Goal: Task Accomplishment & Management: Manage account settings

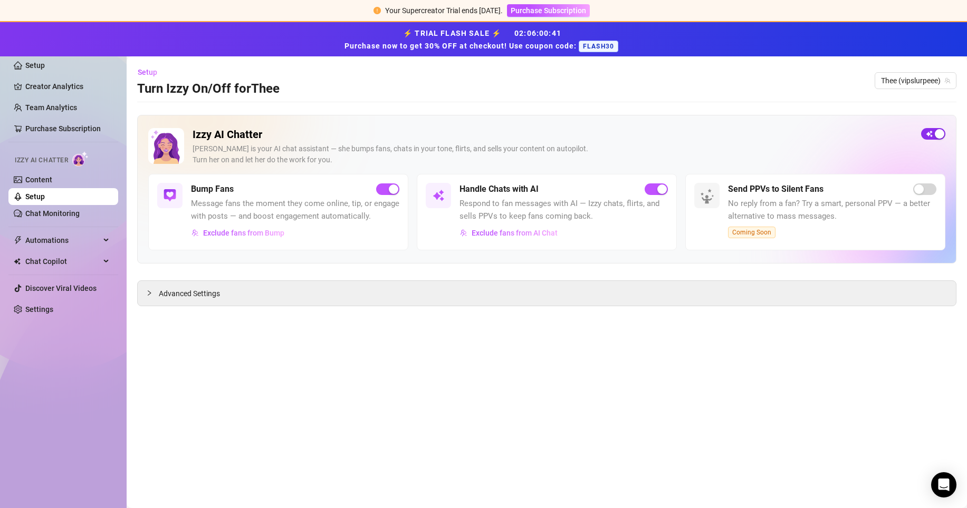
click at [931, 138] on span "button" at bounding box center [933, 134] width 24 height 12
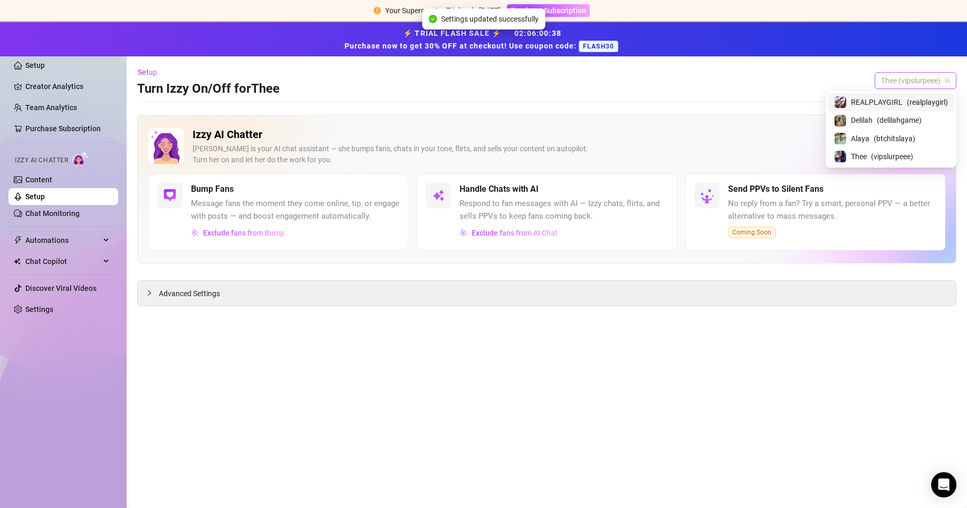
click at [938, 82] on span "Thee (vipslurpeee)" at bounding box center [915, 81] width 69 height 16
click at [879, 118] on span "( delilahgame )" at bounding box center [899, 120] width 45 height 12
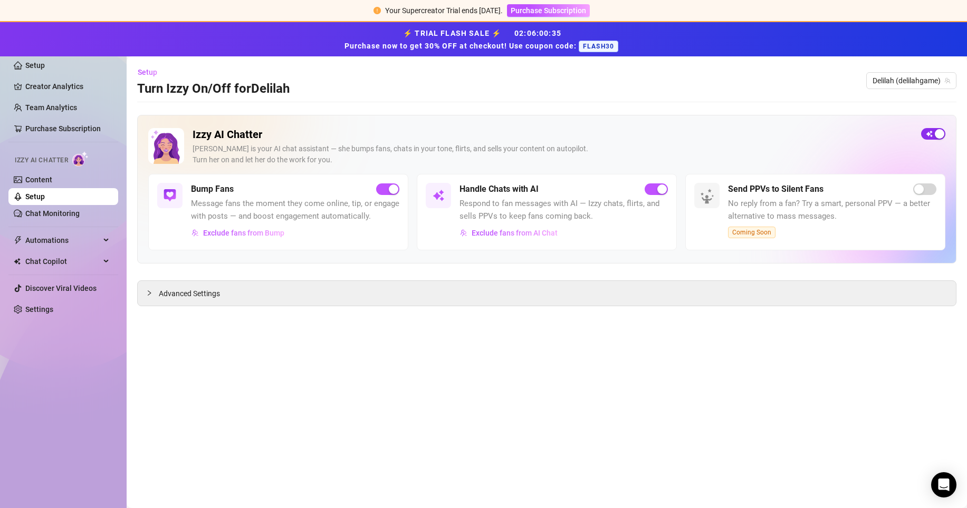
click at [928, 132] on span "button" at bounding box center [933, 134] width 24 height 12
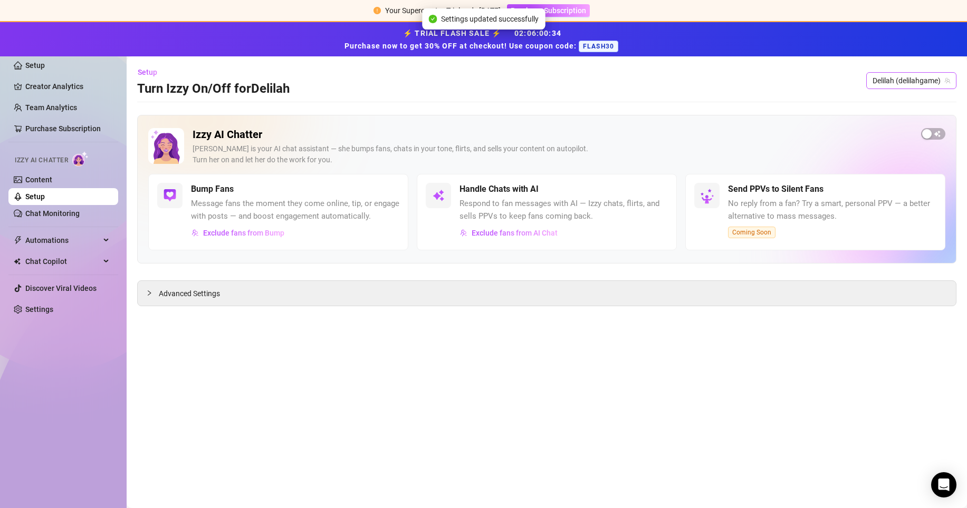
click at [925, 80] on span "Delilah (delilahgame)" at bounding box center [911, 81] width 78 height 16
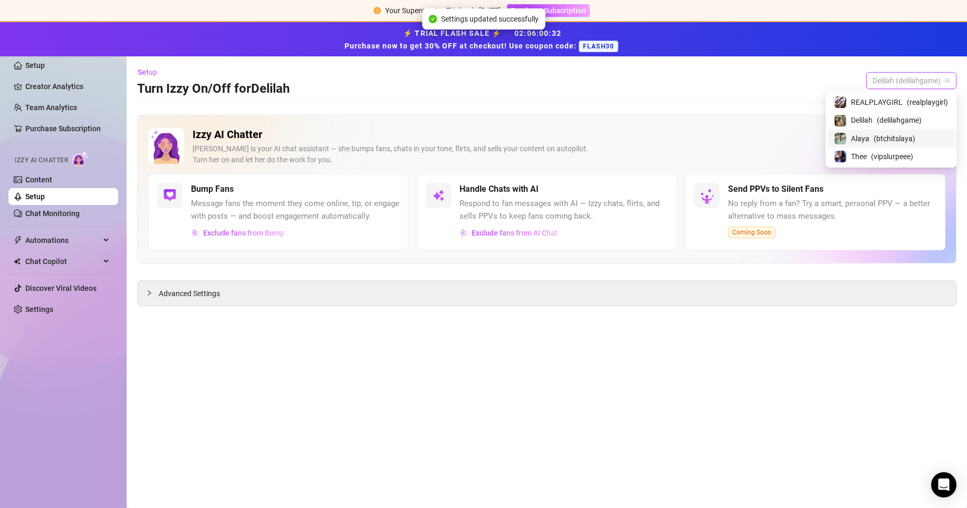
click at [894, 138] on span "( btchitslaya )" at bounding box center [894, 139] width 42 height 12
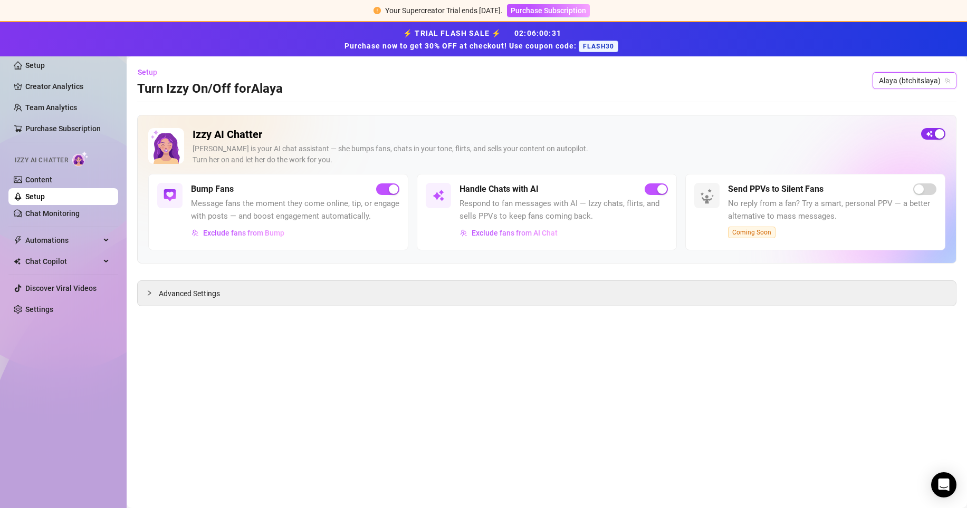
click at [931, 133] on span "button" at bounding box center [933, 134] width 24 height 12
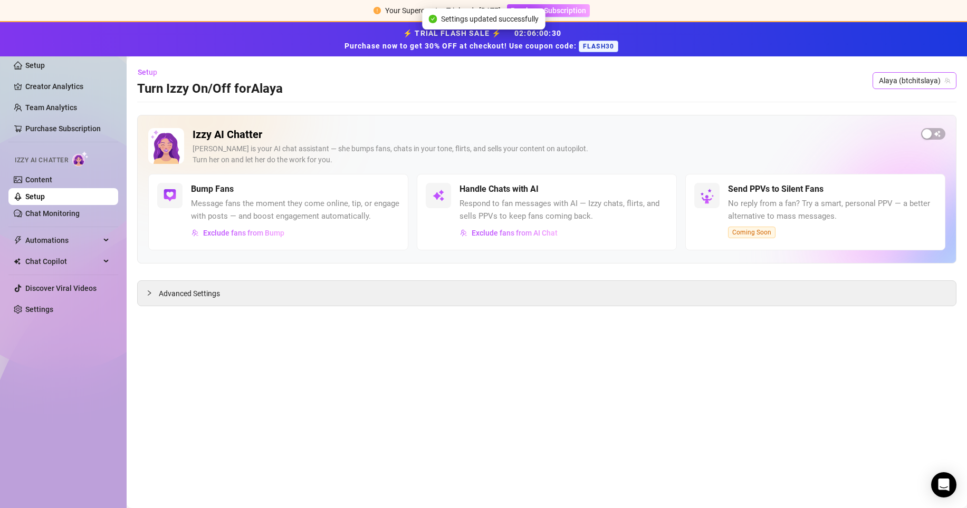
click at [918, 84] on span "Alaya (btchitslaya)" at bounding box center [914, 81] width 71 height 16
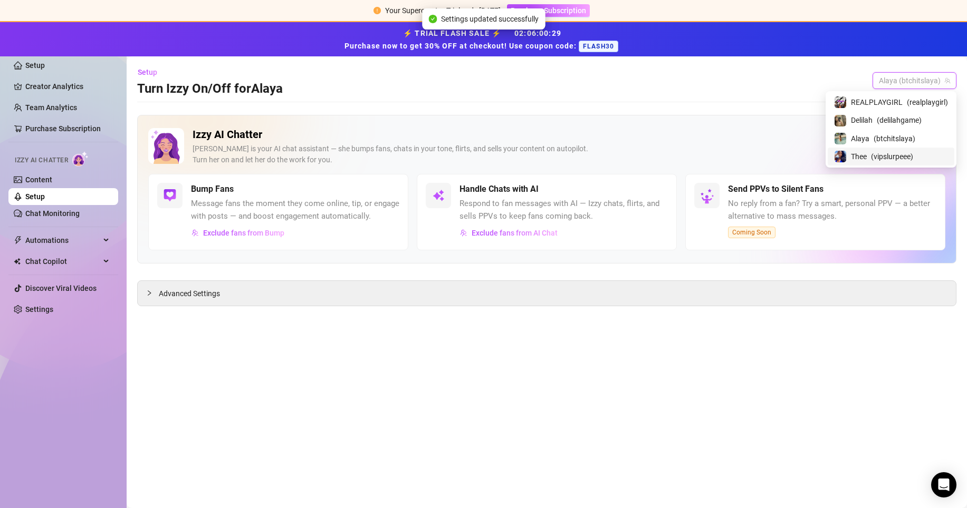
click at [890, 155] on span "( vipslurpeee )" at bounding box center [892, 157] width 42 height 12
click at [916, 84] on span "Thee (vipslurpeee)" at bounding box center [915, 81] width 69 height 16
click at [909, 104] on span "( realplaygirl )" at bounding box center [927, 103] width 41 height 12
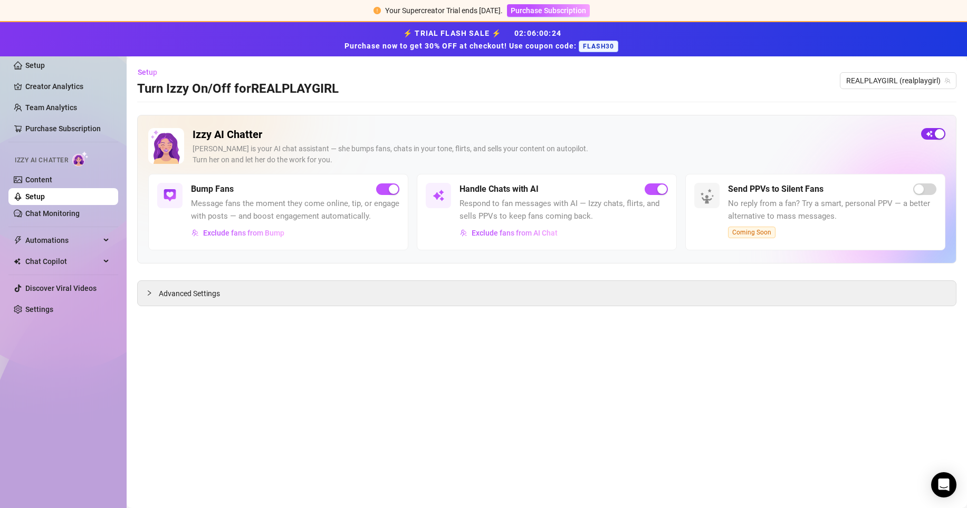
click at [926, 132] on span "button" at bounding box center [933, 134] width 24 height 12
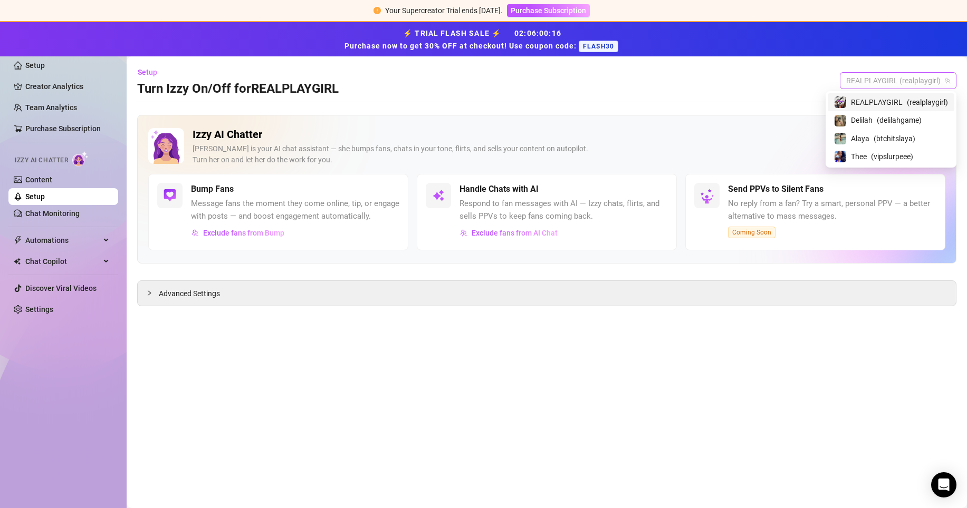
click at [894, 86] on span "REALPLAYGIRL (realplaygirl)" at bounding box center [898, 81] width 104 height 16
click at [888, 123] on span "( delilahgame )" at bounding box center [899, 120] width 45 height 12
